Goal: Transaction & Acquisition: Purchase product/service

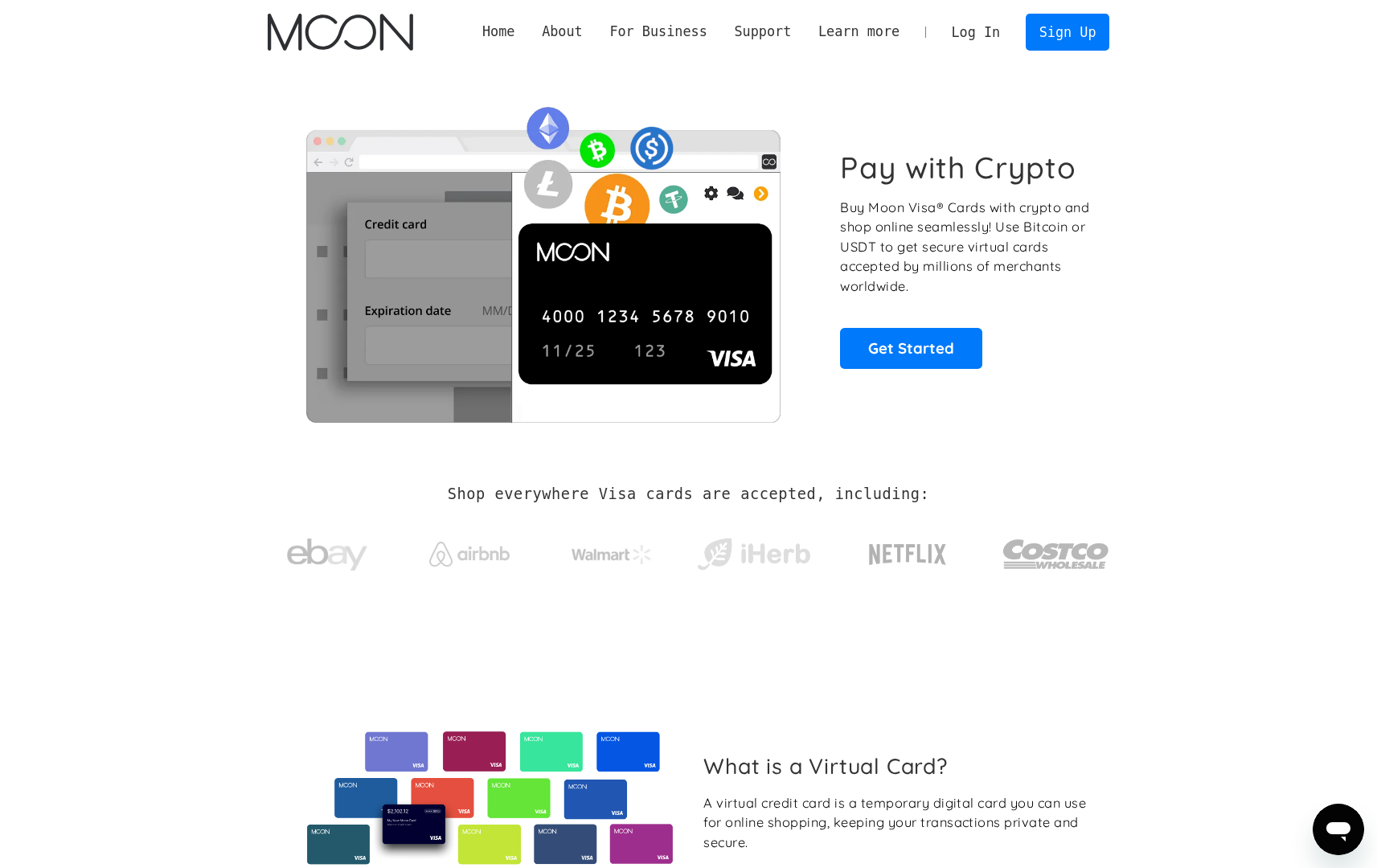
click at [1012, 49] on link "Log In" at bounding box center [976, 32] width 76 height 35
click at [1001, 41] on link "Log In" at bounding box center [976, 32] width 76 height 35
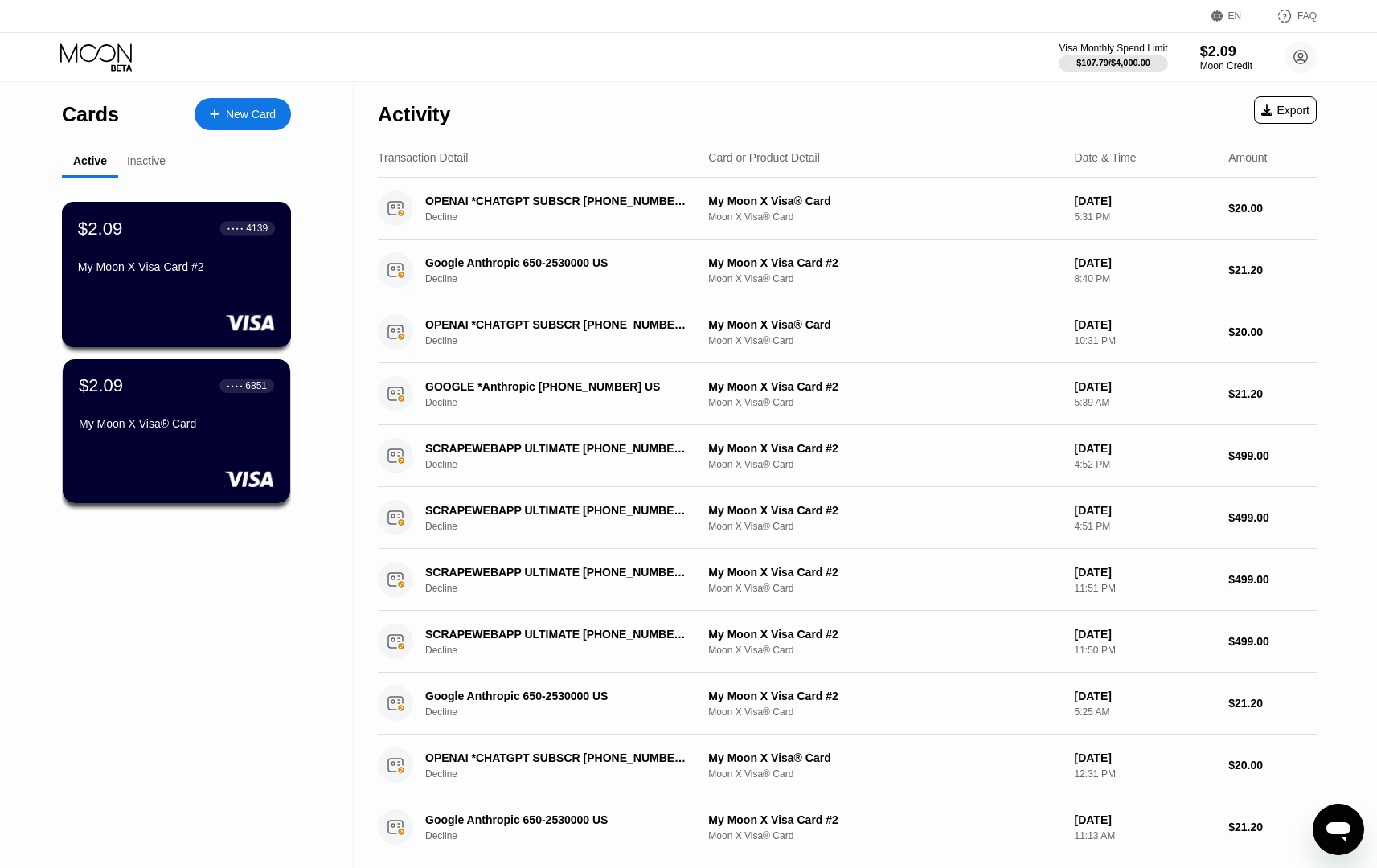
click at [223, 126] on div "New Card" at bounding box center [243, 114] width 97 height 32
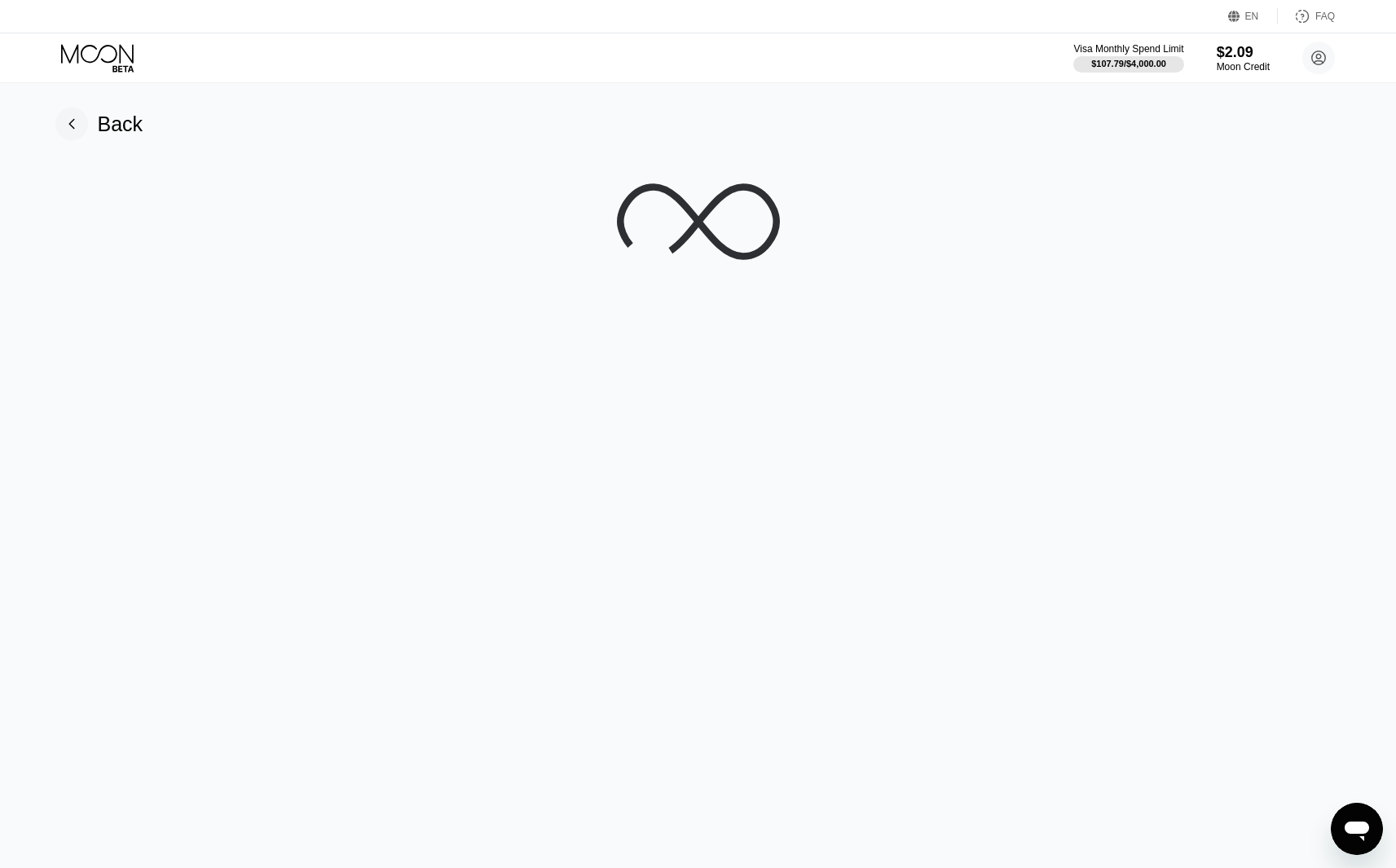
click at [114, 108] on div "Back" at bounding box center [99, 123] width 88 height 32
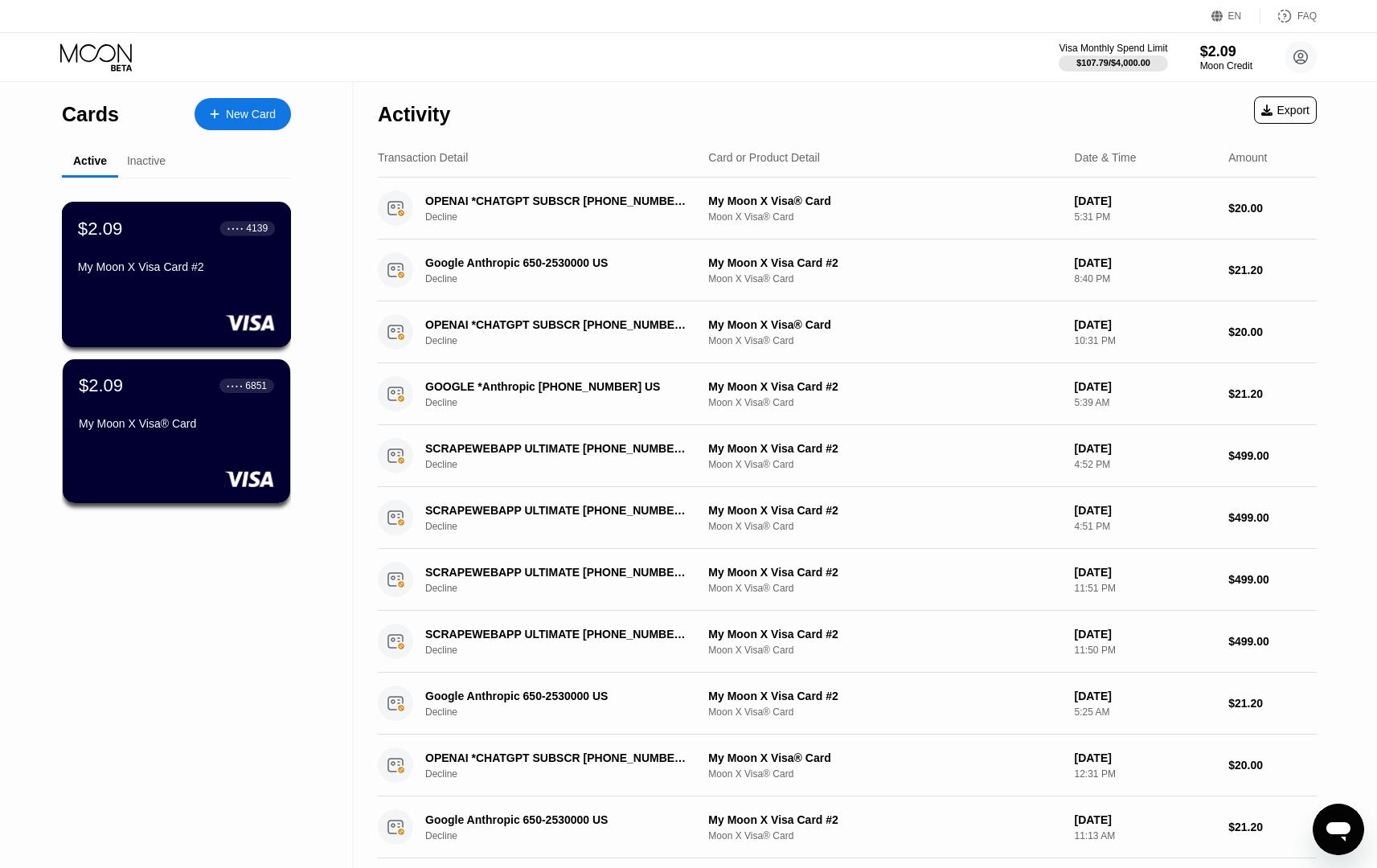
click at [149, 220] on div "$2.09 ● ● ● ● 4139" at bounding box center [176, 228] width 197 height 21
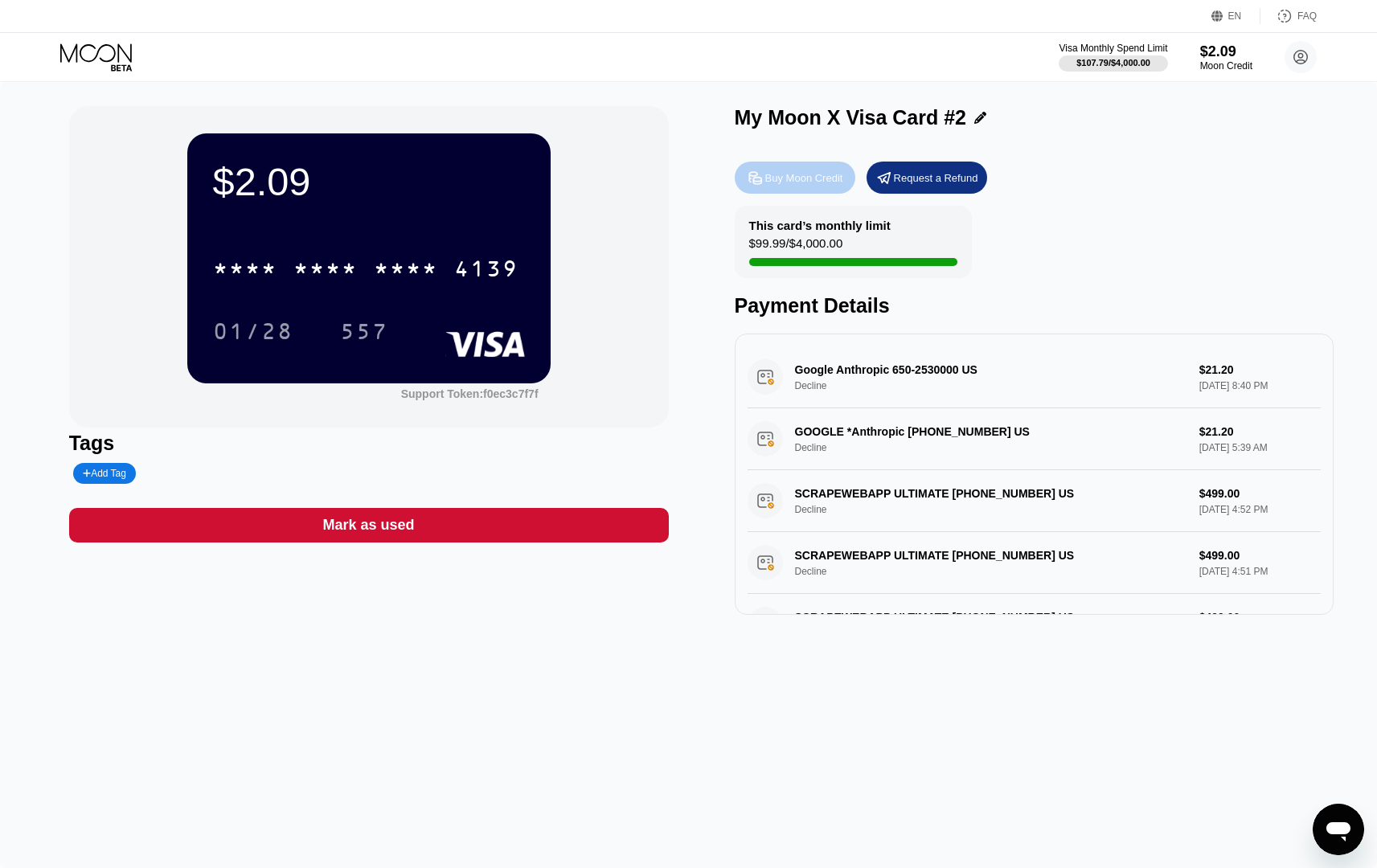
click at [811, 186] on div "Buy Moon Credit" at bounding box center [795, 177] width 121 height 32
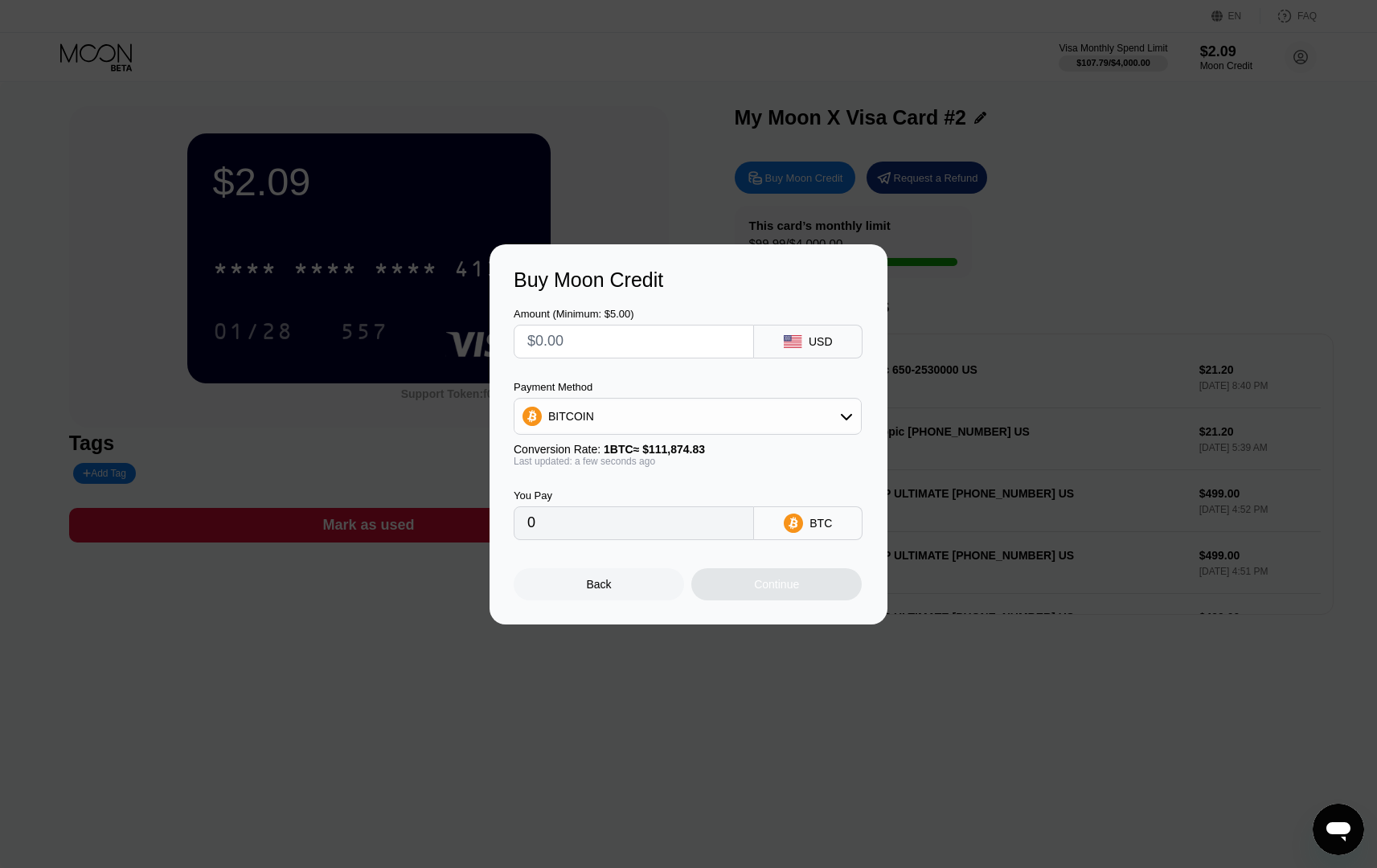
click at [673, 333] on input "text" at bounding box center [634, 341] width 213 height 32
type input "$2"
type input "0.00001788"
type input "$22"
type input "0.00019665"
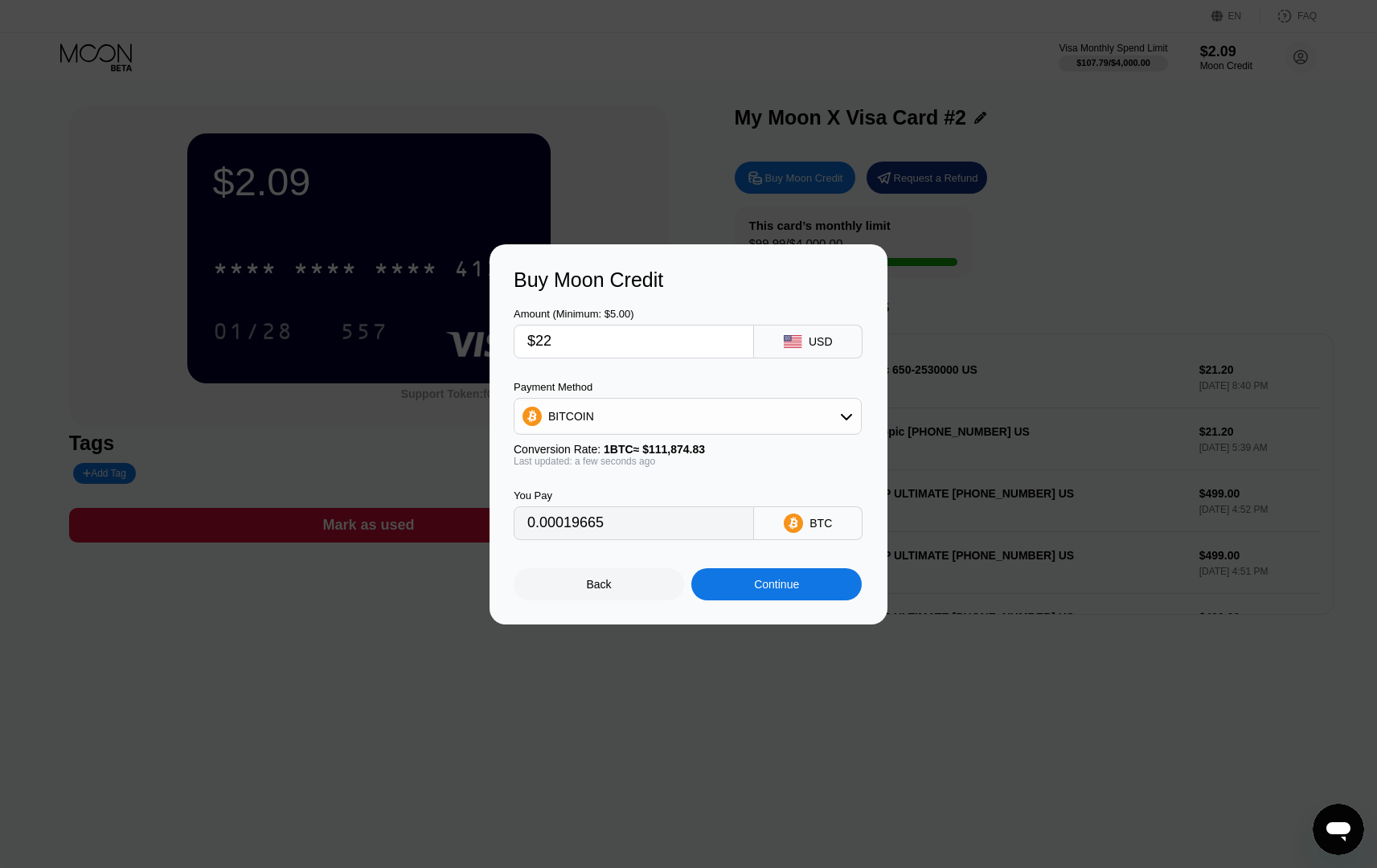
type input "$22"
click at [654, 420] on div "BITCOIN" at bounding box center [688, 415] width 347 height 32
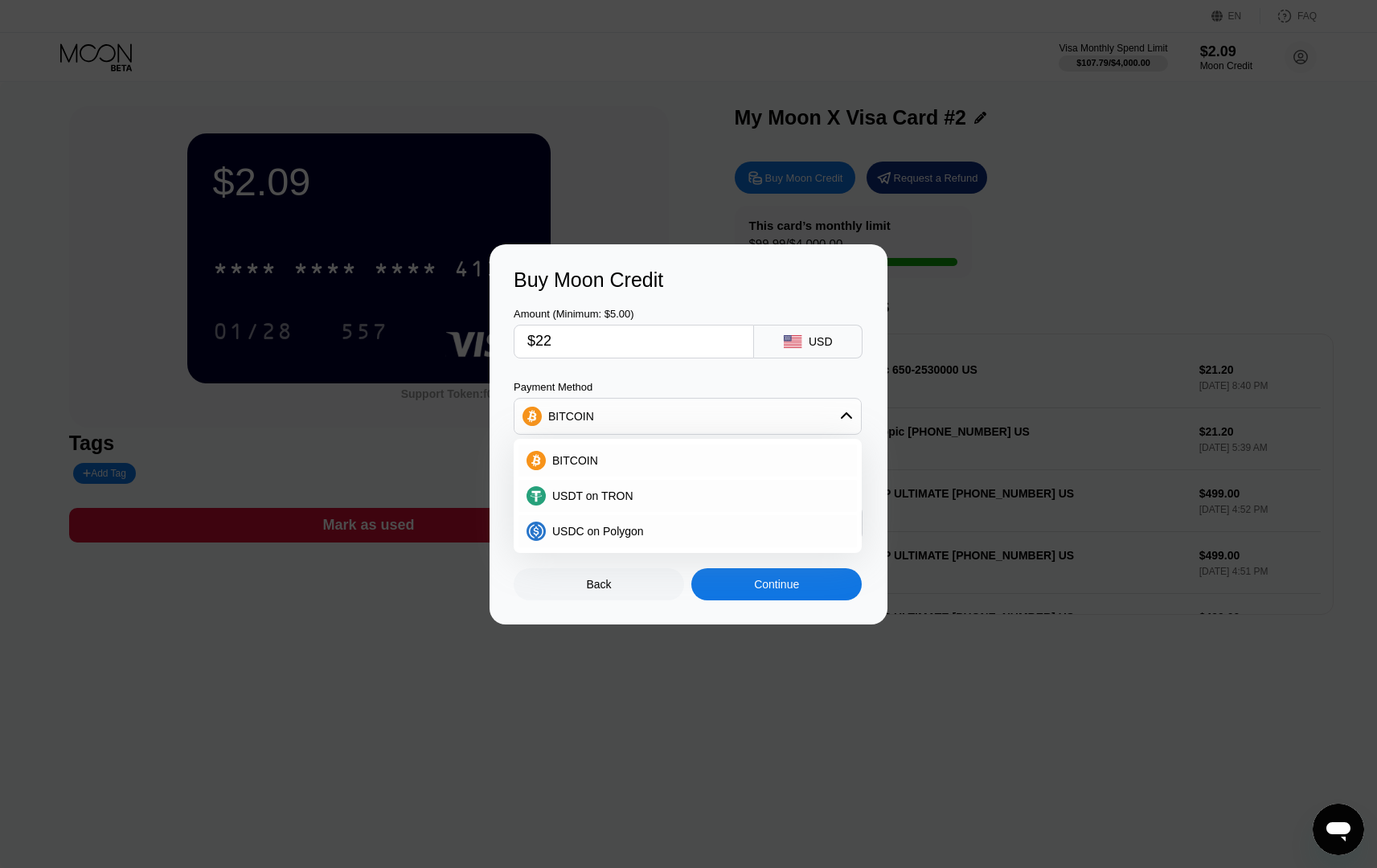
click at [783, 340] on div "USD" at bounding box center [809, 341] width 109 height 34
click at [741, 384] on div "Payment Method" at bounding box center [688, 387] width 348 height 12
click at [762, 589] on div "Continue" at bounding box center [777, 584] width 45 height 13
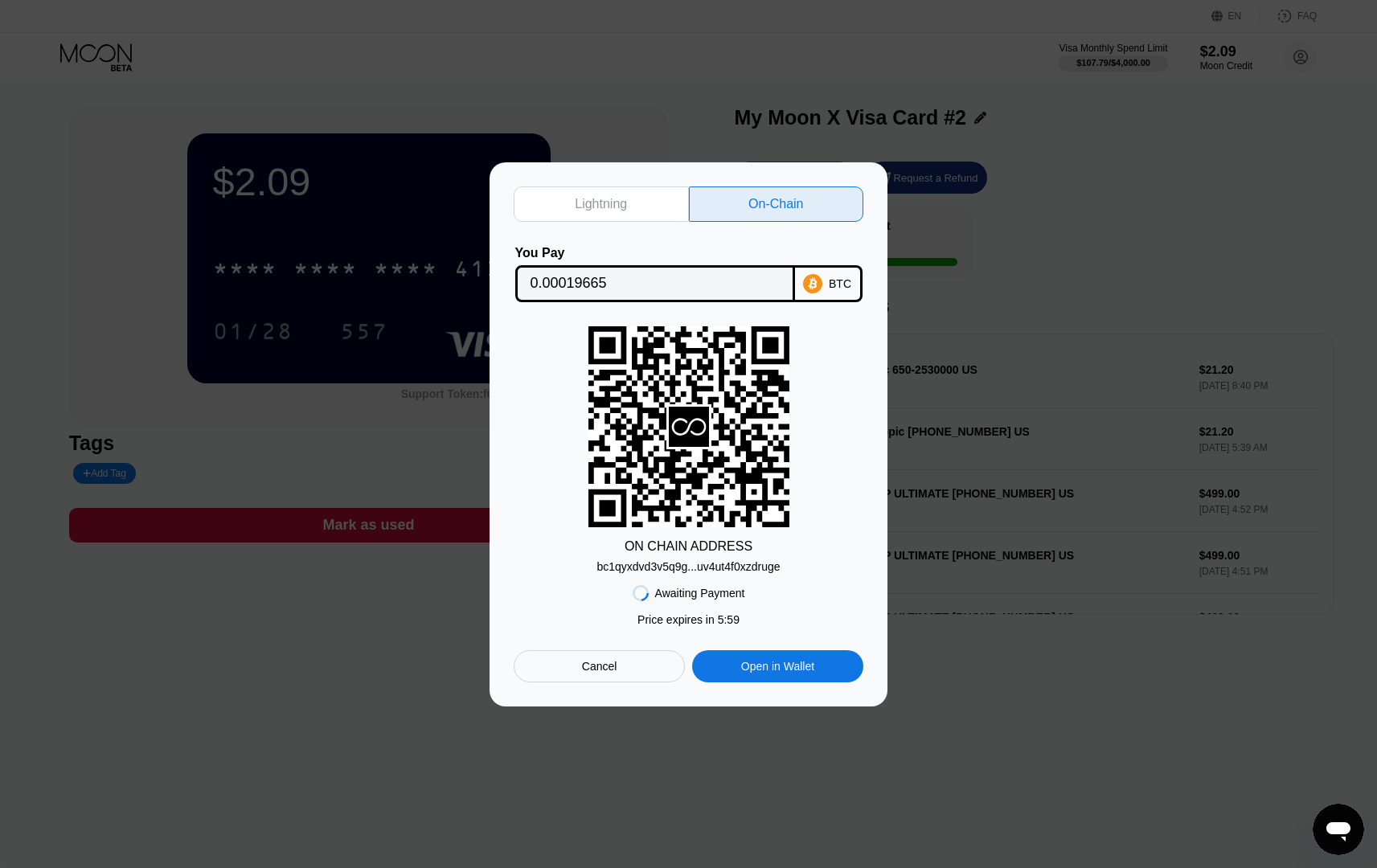
click at [686, 559] on div "bc1qyxdvd3v5q9g...uv4ut4f0xzdruge" at bounding box center [688, 564] width 184 height 19
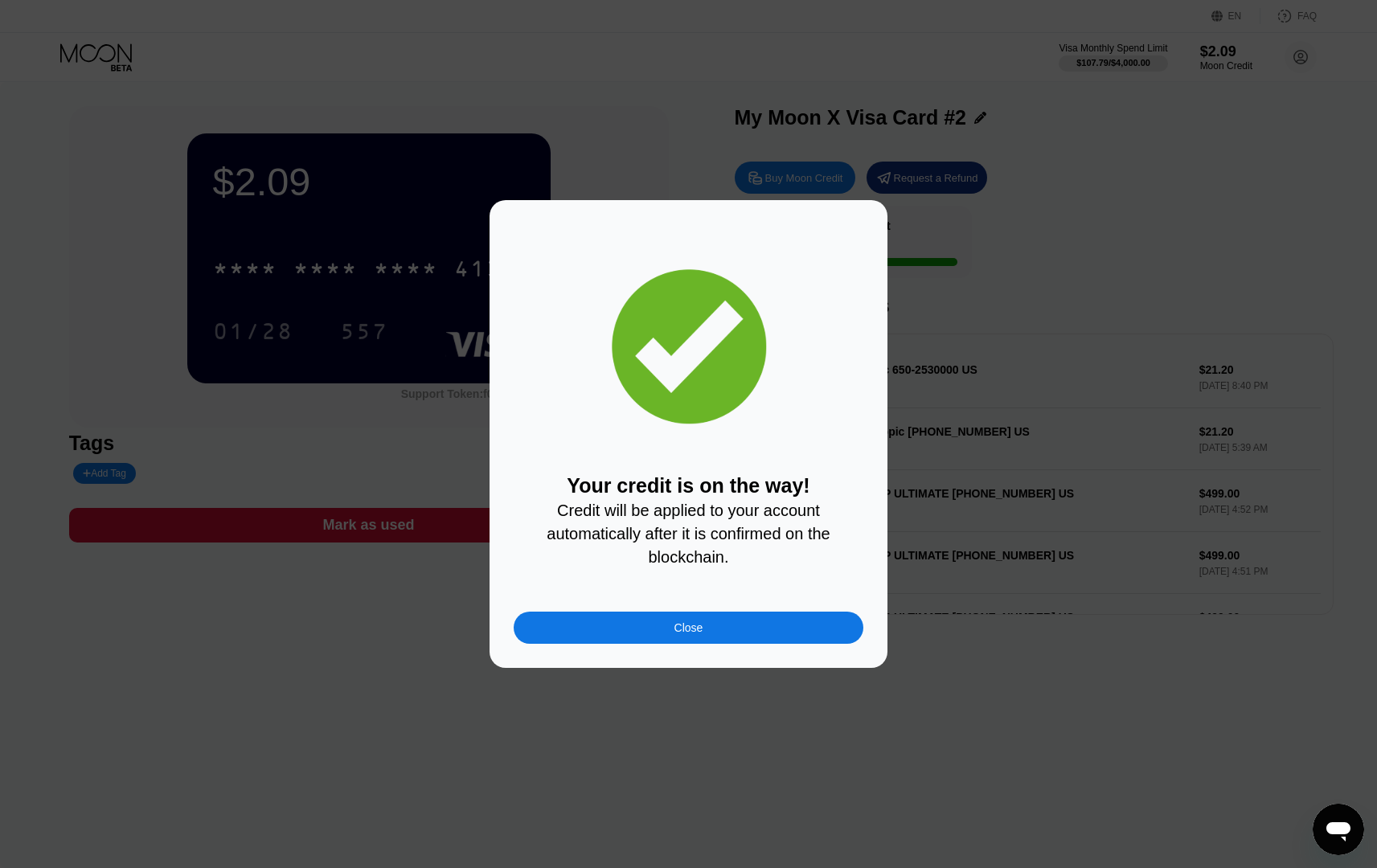
click at [812, 628] on div "Close" at bounding box center [689, 628] width 350 height 32
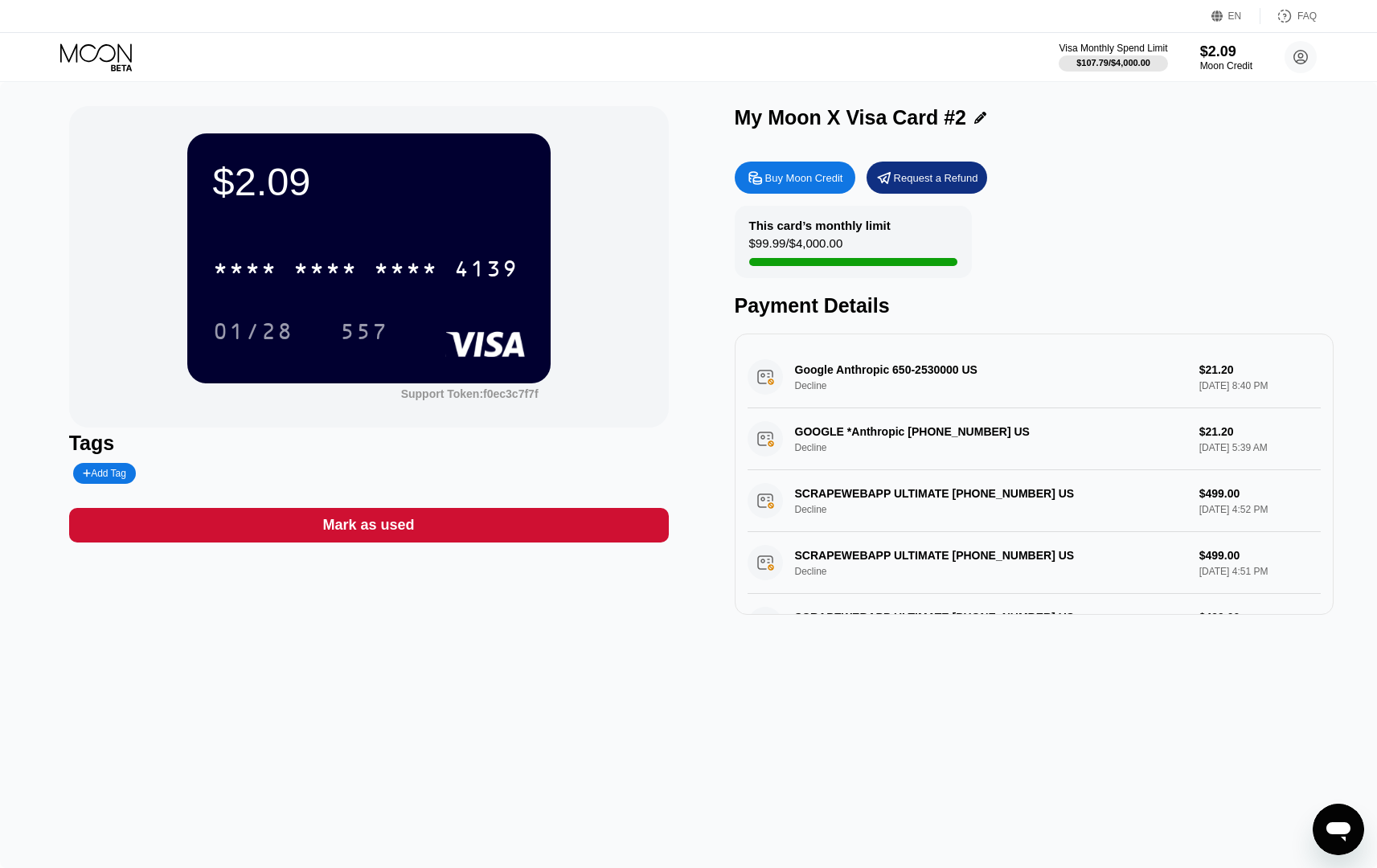
click at [639, 310] on div "$2.09 * * * * * * * * * * * * 4139 01/28 557 Support Token: f0ec3c7f7f" at bounding box center [369, 266] width 600 height 322
click at [948, 255] on div "This card’s monthly limit $99.99 / $4,000.00" at bounding box center [853, 242] width 237 height 72
click at [1222, 67] on div "Moon Credit" at bounding box center [1226, 66] width 53 height 11
